Goal: Information Seeking & Learning: Learn about a topic

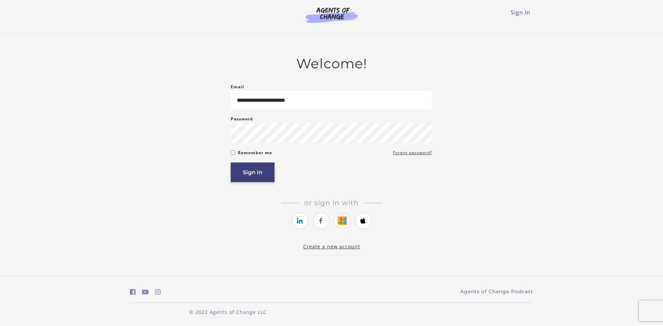
click at [263, 175] on button "Sign in" at bounding box center [253, 173] width 44 height 20
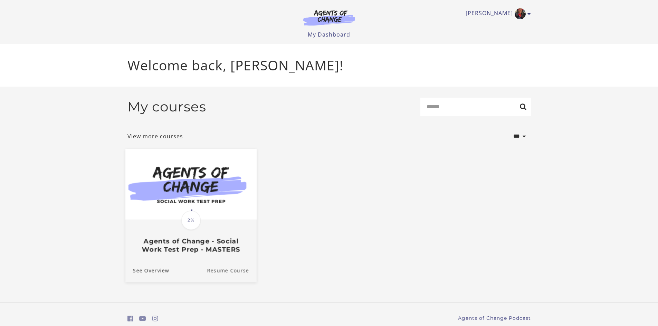
click at [232, 271] on link "Resume Course" at bounding box center [232, 270] width 50 height 23
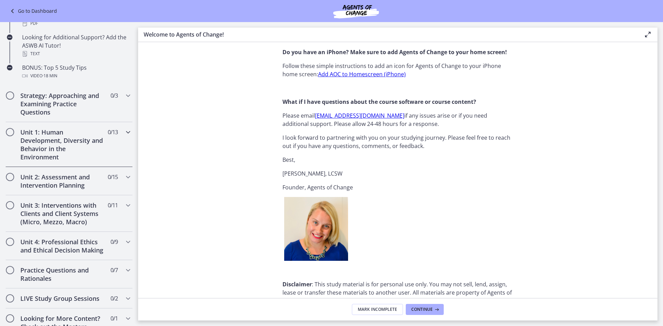
scroll to position [345, 0]
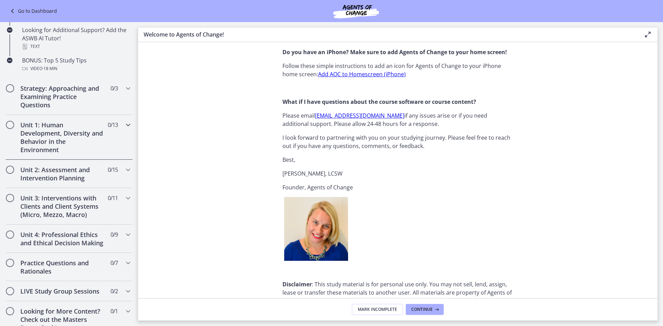
click at [61, 139] on h2 "Unit 1: Human Development, Diversity and Behavior in the Environment" at bounding box center [62, 137] width 84 height 33
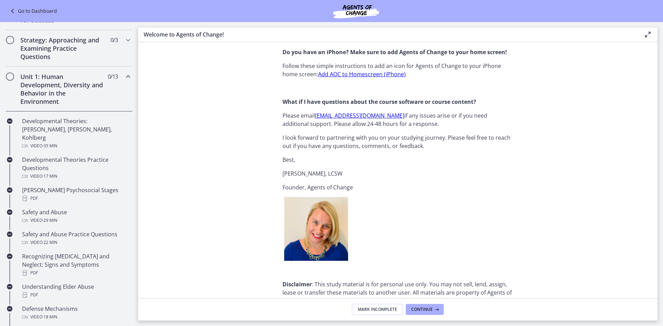
scroll to position [104, 0]
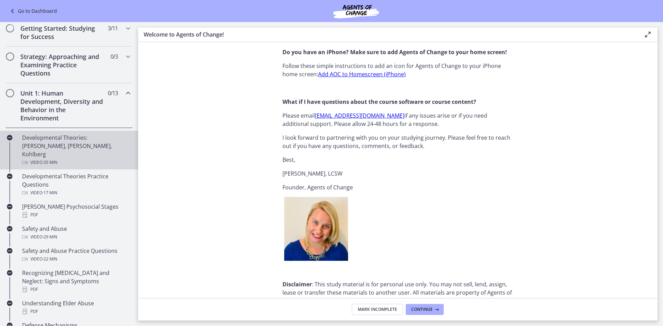
click at [57, 142] on div "Developmental Theories: [PERSON_NAME], [PERSON_NAME], Kohlberg Video · 35 min" at bounding box center [76, 150] width 108 height 33
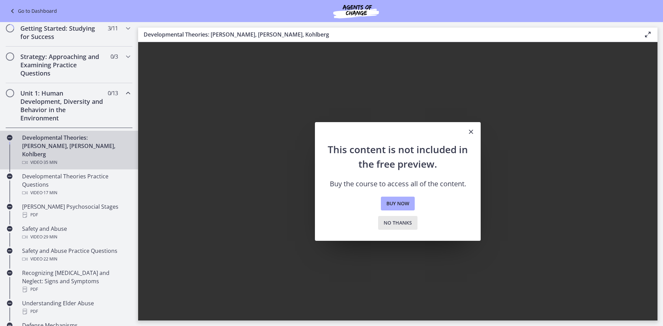
click at [409, 226] on span "No thanks" at bounding box center [398, 223] width 28 height 8
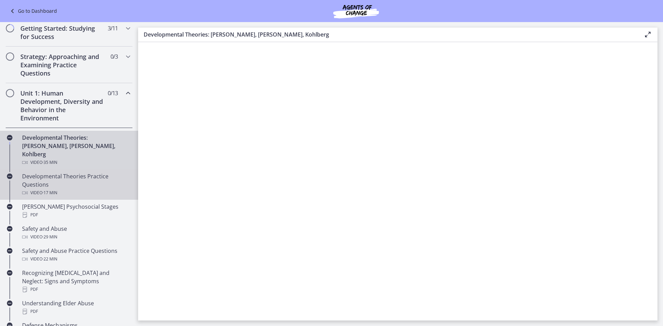
click at [39, 172] on div "Developmental Theories Practice Questions Video · 17 min" at bounding box center [76, 184] width 108 height 25
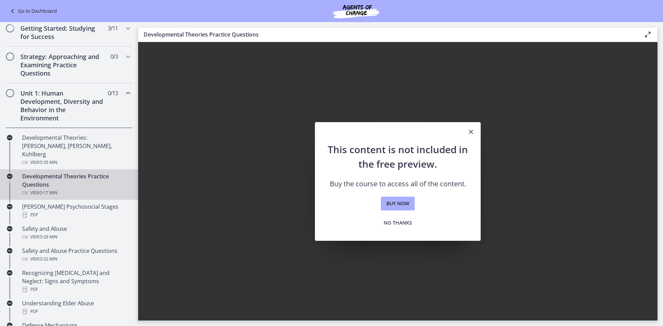
click at [468, 132] on icon "Close" at bounding box center [471, 132] width 8 height 8
